Goal: Task Accomplishment & Management: Use online tool/utility

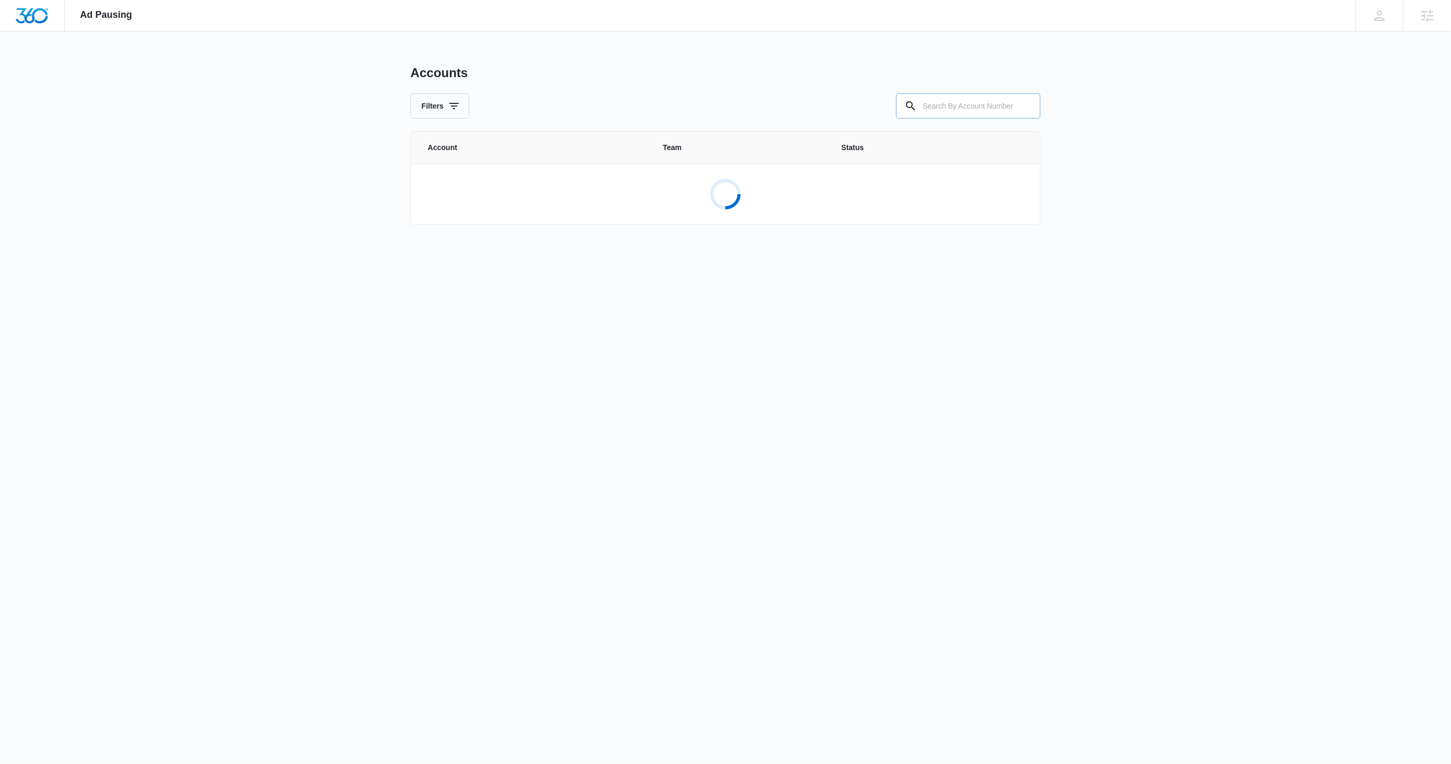
click at [978, 103] on input "text" at bounding box center [968, 105] width 144 height 25
paste input "M326645"
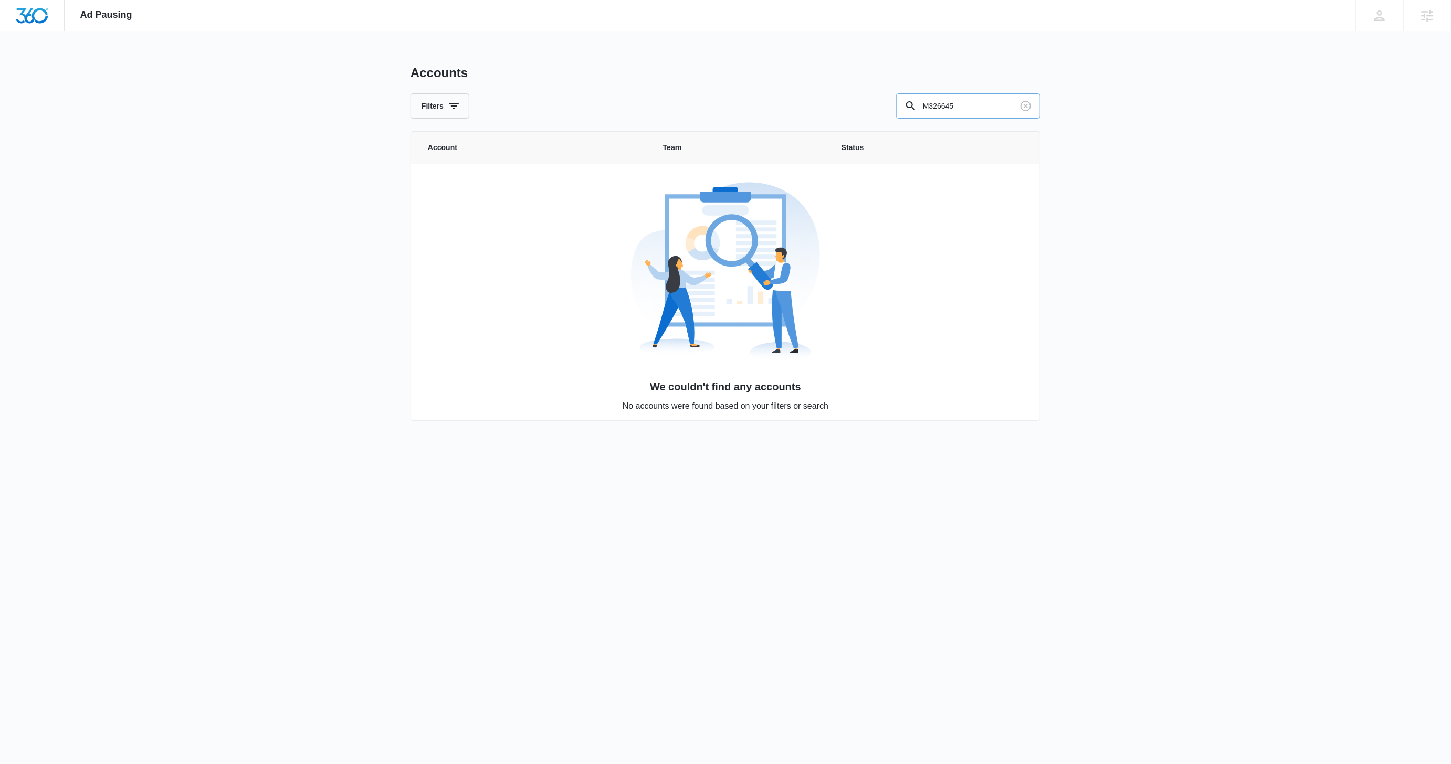
click at [977, 104] on input "M326645" at bounding box center [968, 105] width 144 height 25
type input "M326645"
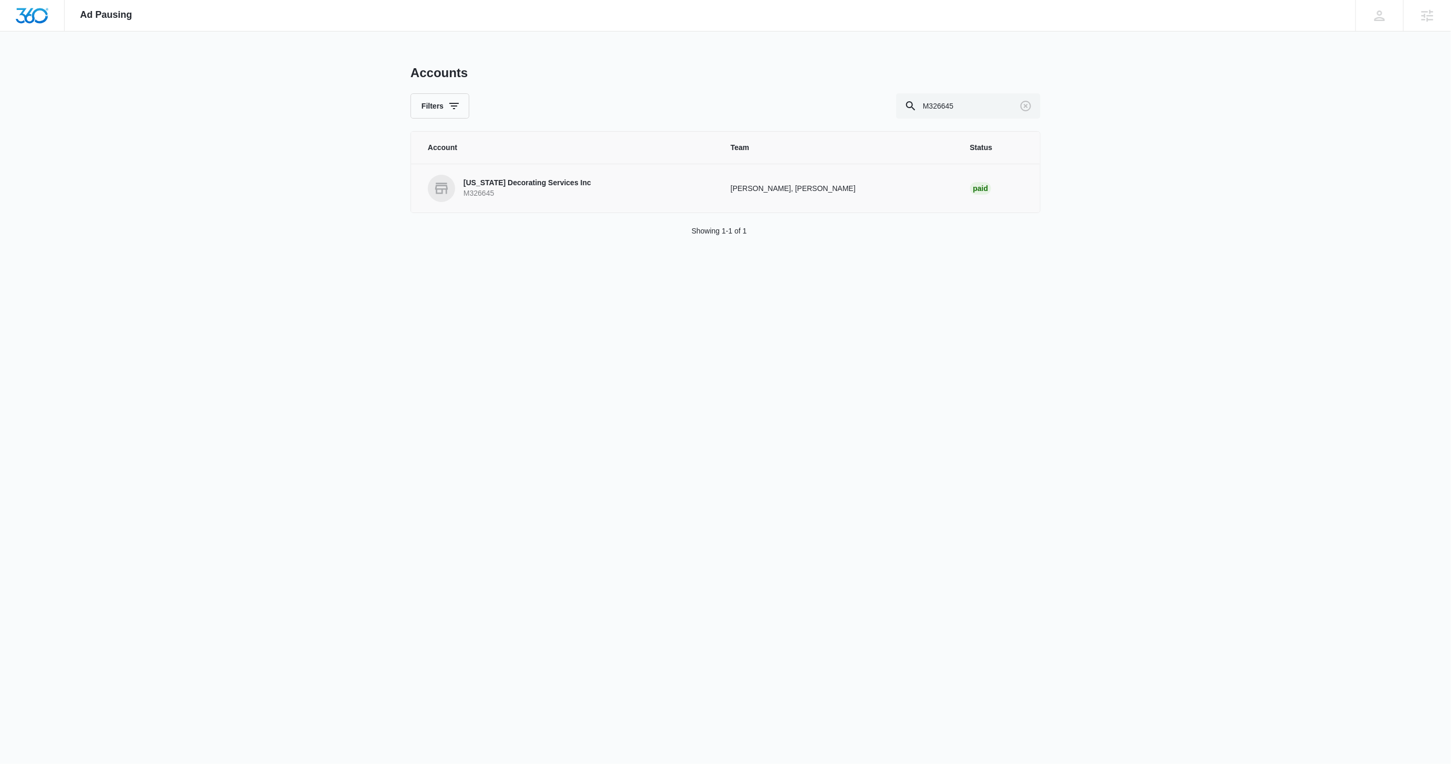
click at [488, 185] on p "[US_STATE] Decorating Services Inc" at bounding box center [527, 183] width 128 height 10
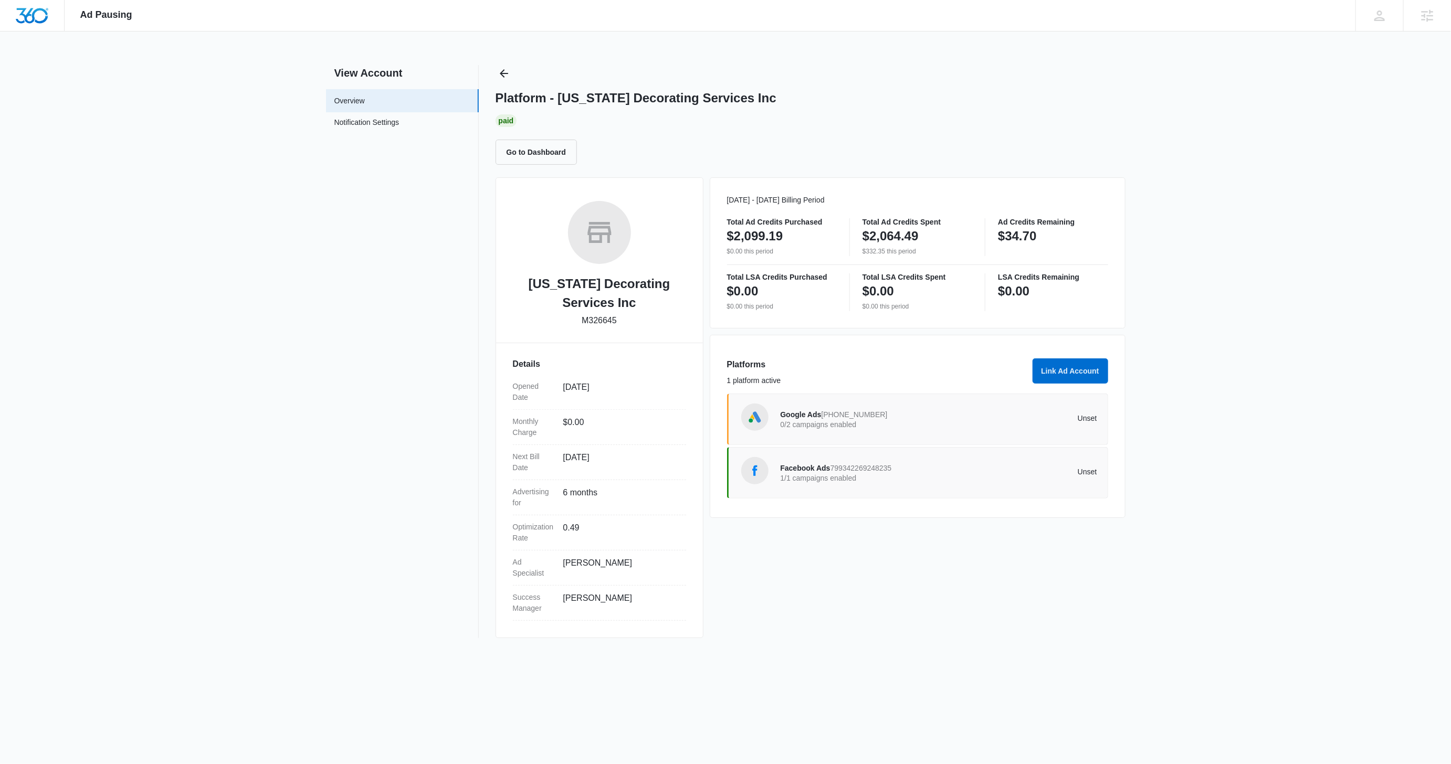
click at [942, 470] on p "Unset" at bounding box center [1017, 471] width 158 height 7
